Goal: Task Accomplishment & Management: Manage account settings

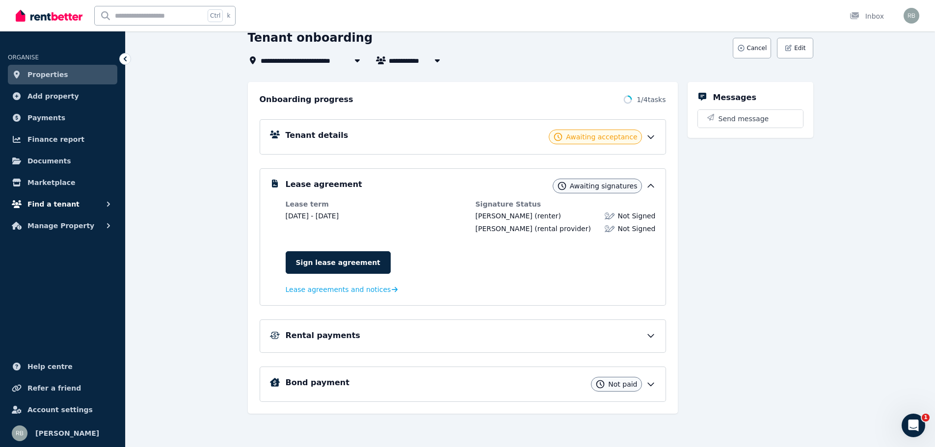
click at [64, 203] on span "Find a tenant" at bounding box center [53, 204] width 52 height 12
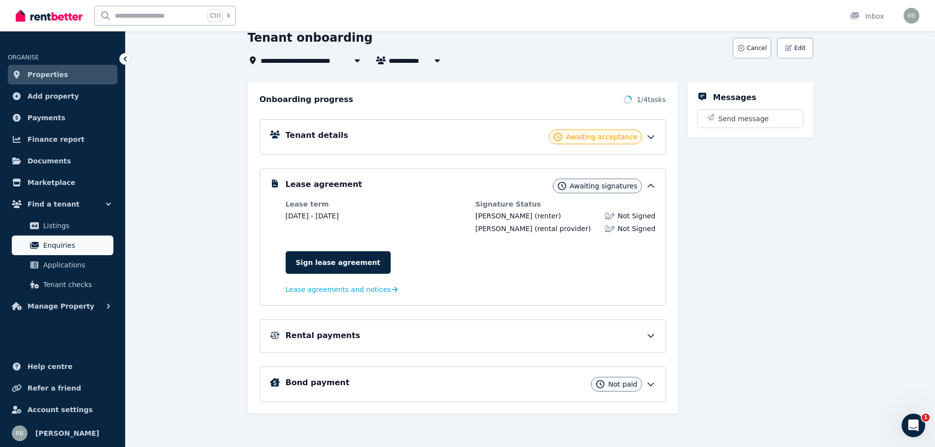
click at [76, 246] on span "Enquiries" at bounding box center [76, 245] width 66 height 12
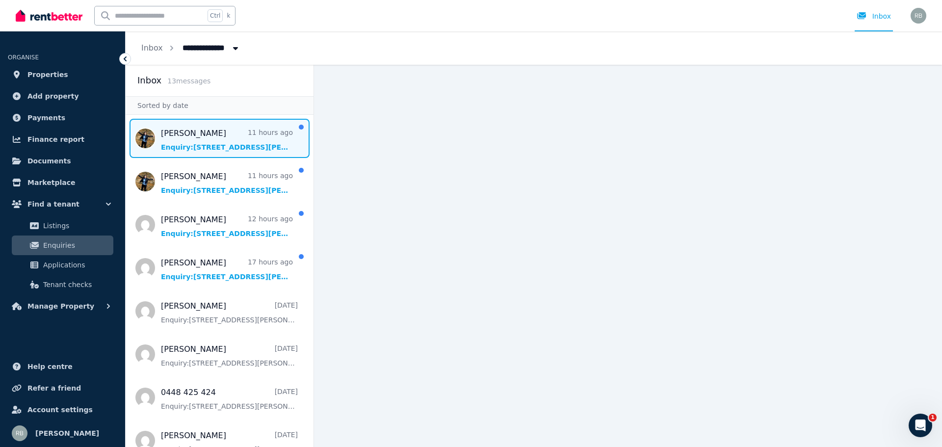
click at [200, 141] on span "Message list" at bounding box center [220, 138] width 188 height 39
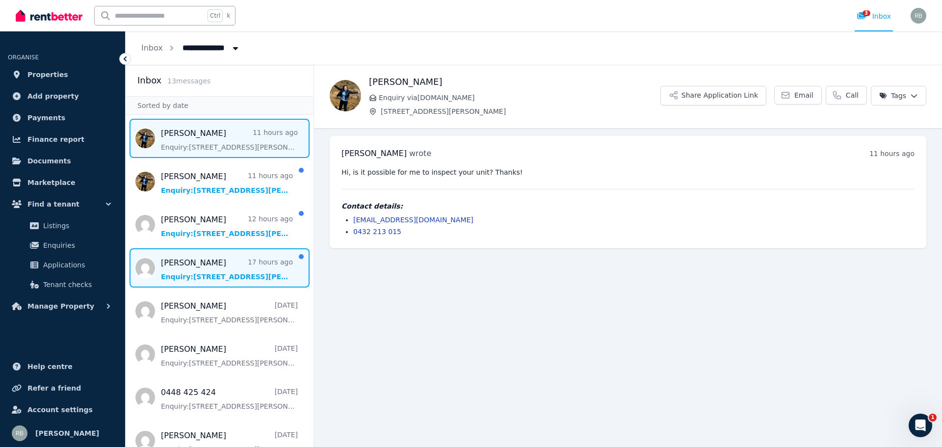
click at [175, 266] on span "Message list" at bounding box center [220, 267] width 188 height 39
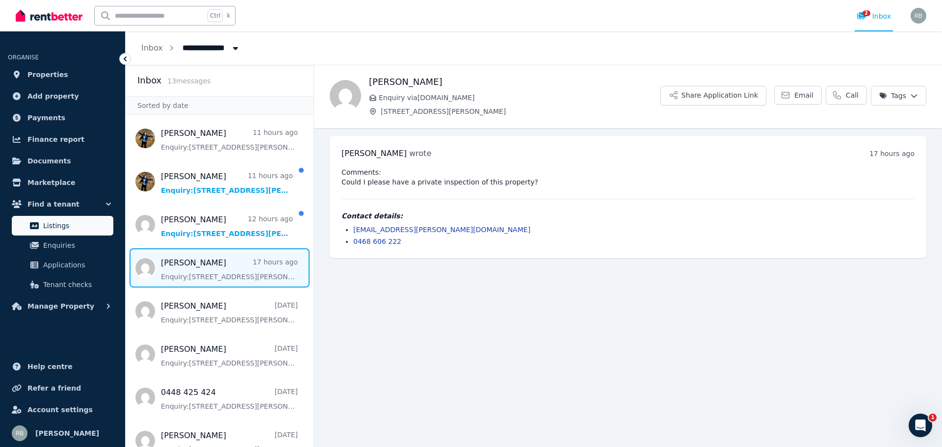
click at [72, 225] on span "Listings" at bounding box center [76, 226] width 66 height 12
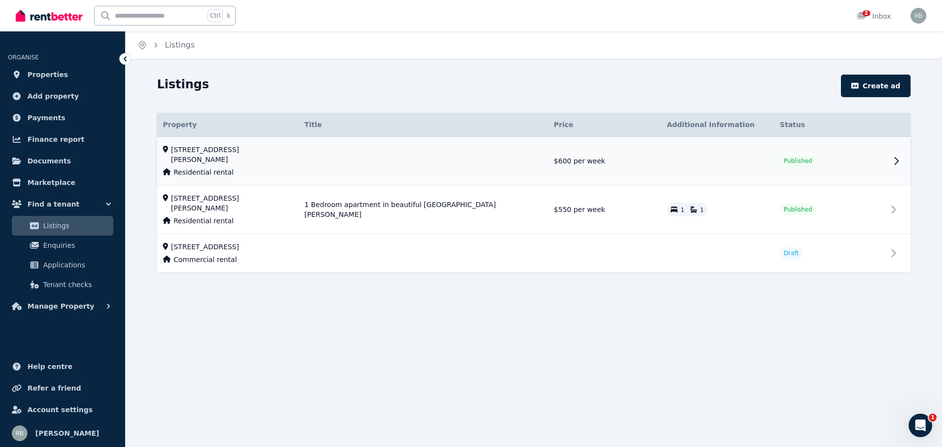
click at [896, 156] on icon at bounding box center [896, 161] width 12 height 12
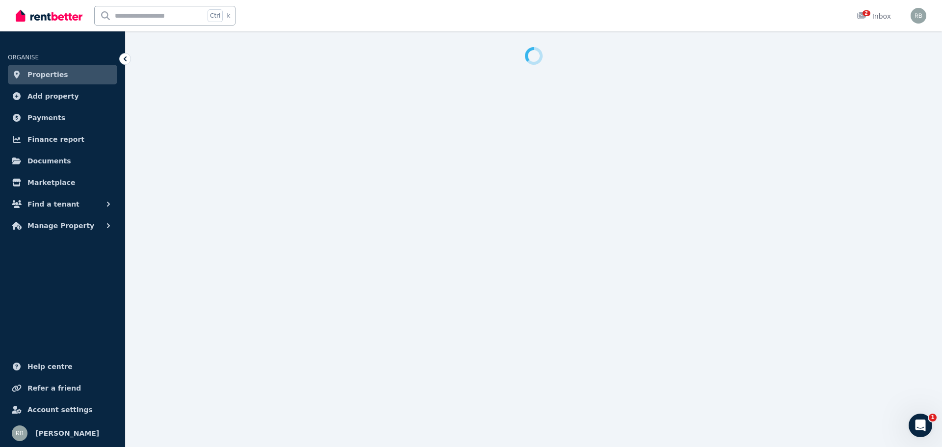
select select "***"
select select "**********"
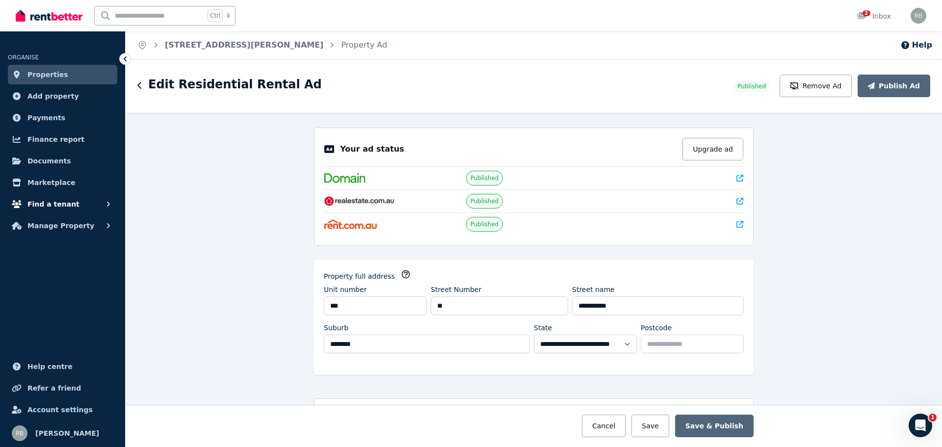
click at [57, 203] on span "Find a tenant" at bounding box center [53, 204] width 52 height 12
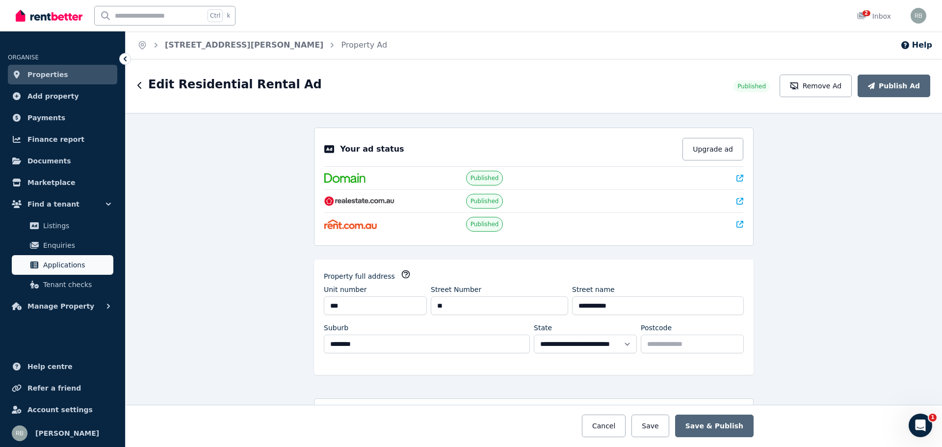
click at [66, 265] on span "Applications" at bounding box center [76, 265] width 66 height 12
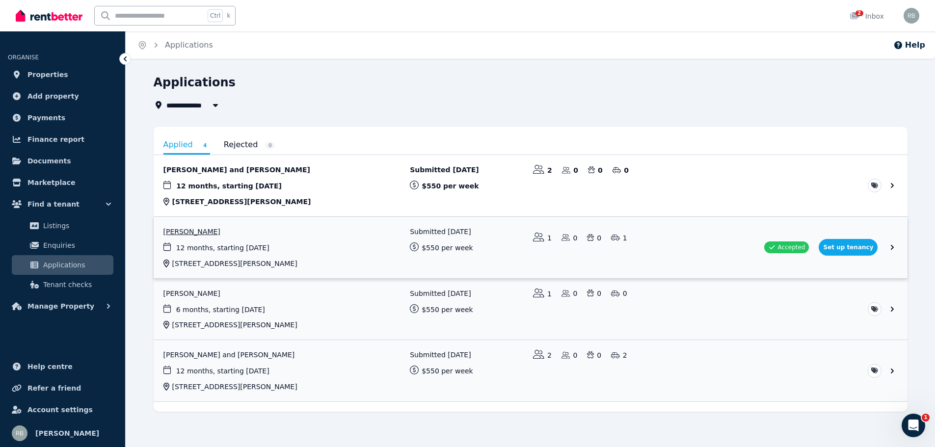
click at [852, 248] on link "View application: Tarran Moses" at bounding box center [531, 247] width 754 height 61
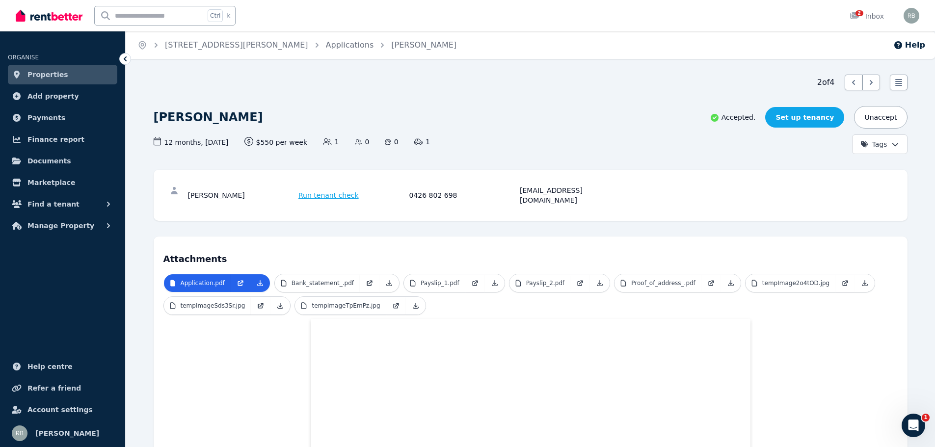
click at [802, 116] on link "Set up tenancy" at bounding box center [804, 117] width 79 height 21
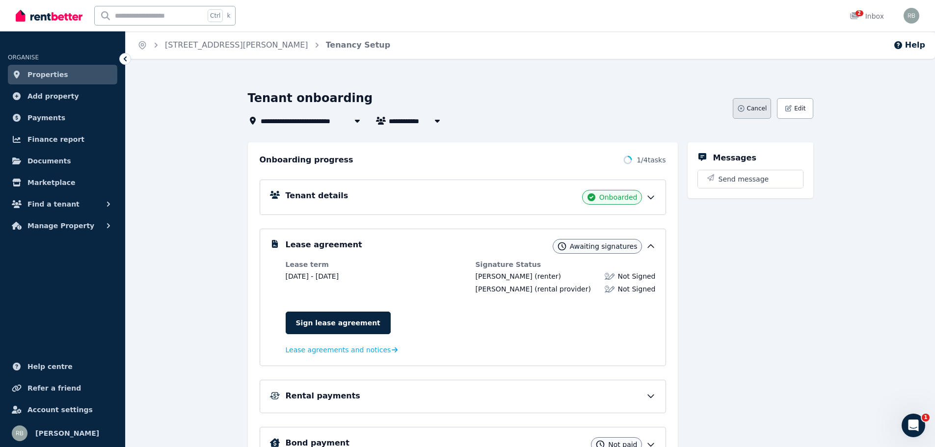
click at [754, 110] on span "Cancel" at bounding box center [757, 108] width 20 height 8
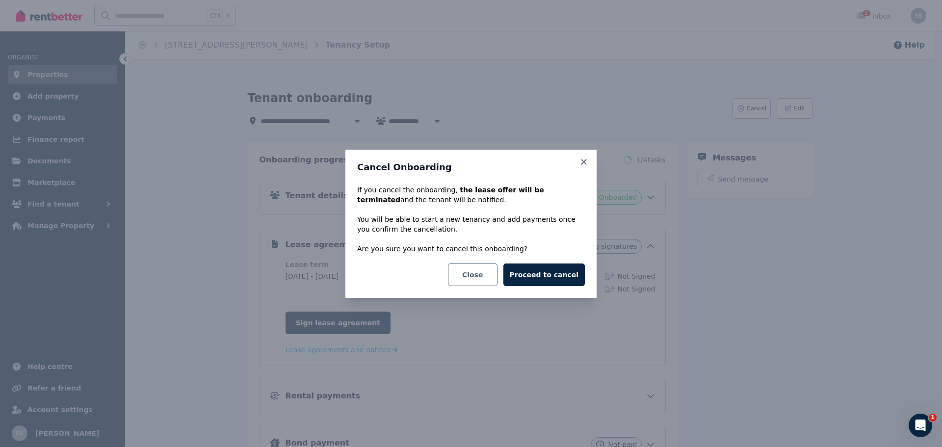
click at [495, 280] on button "Close" at bounding box center [473, 274] width 50 height 23
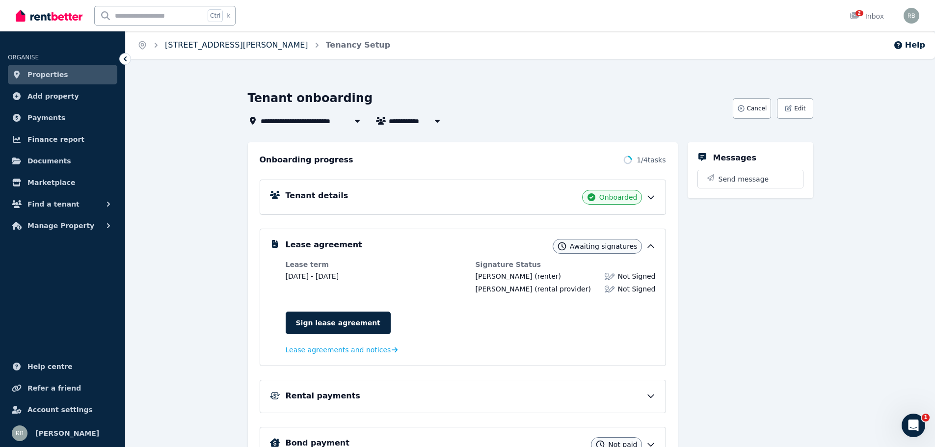
click at [240, 44] on link "[STREET_ADDRESS][PERSON_NAME]" at bounding box center [236, 44] width 143 height 9
